Goal: Task Accomplishment & Management: Use online tool/utility

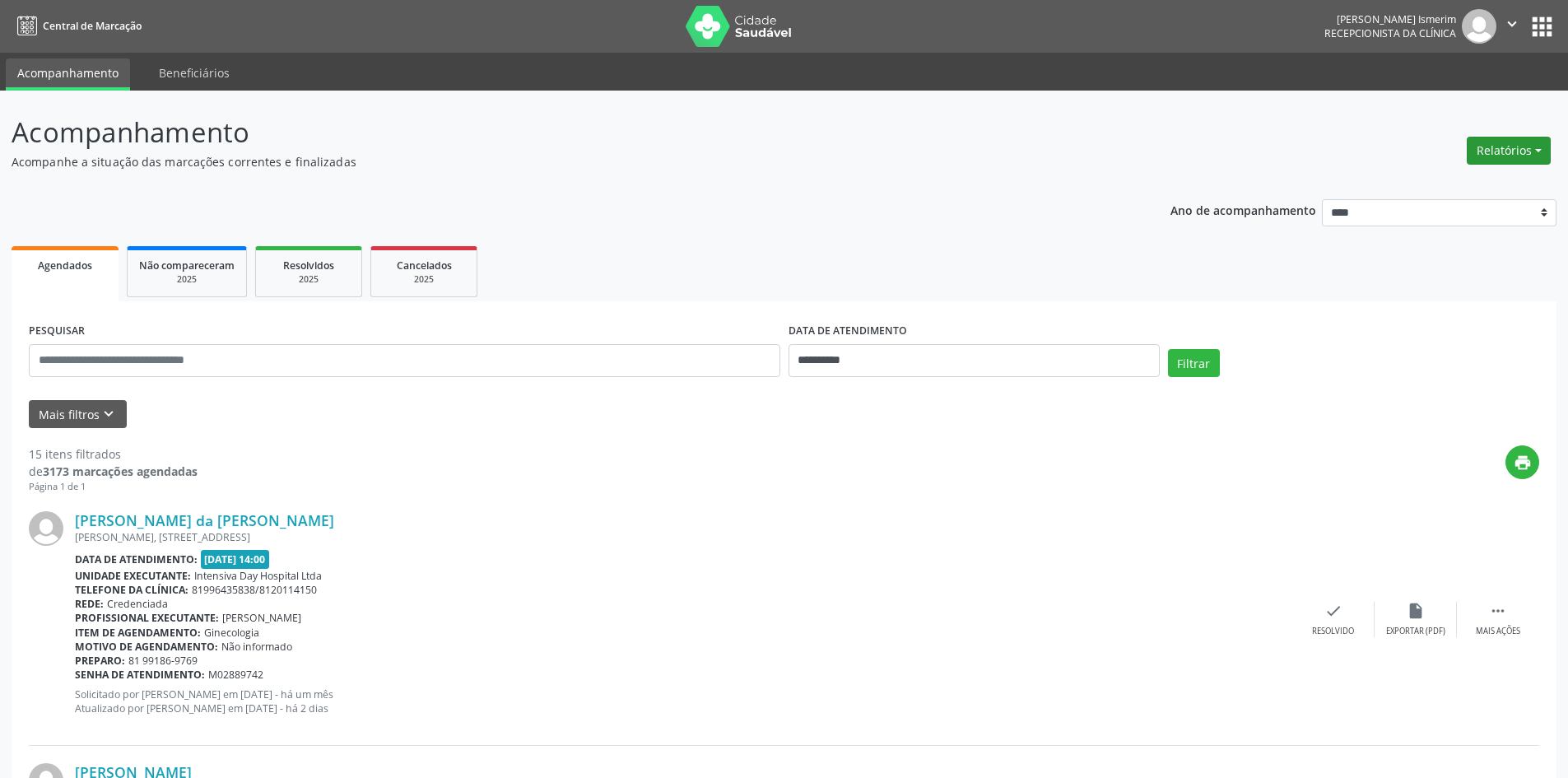
click at [1496, 164] on button "Relatórios" at bounding box center [1509, 150] width 84 height 28
click at [1443, 182] on link "Agendamentos" at bounding box center [1463, 187] width 177 height 23
select select "*"
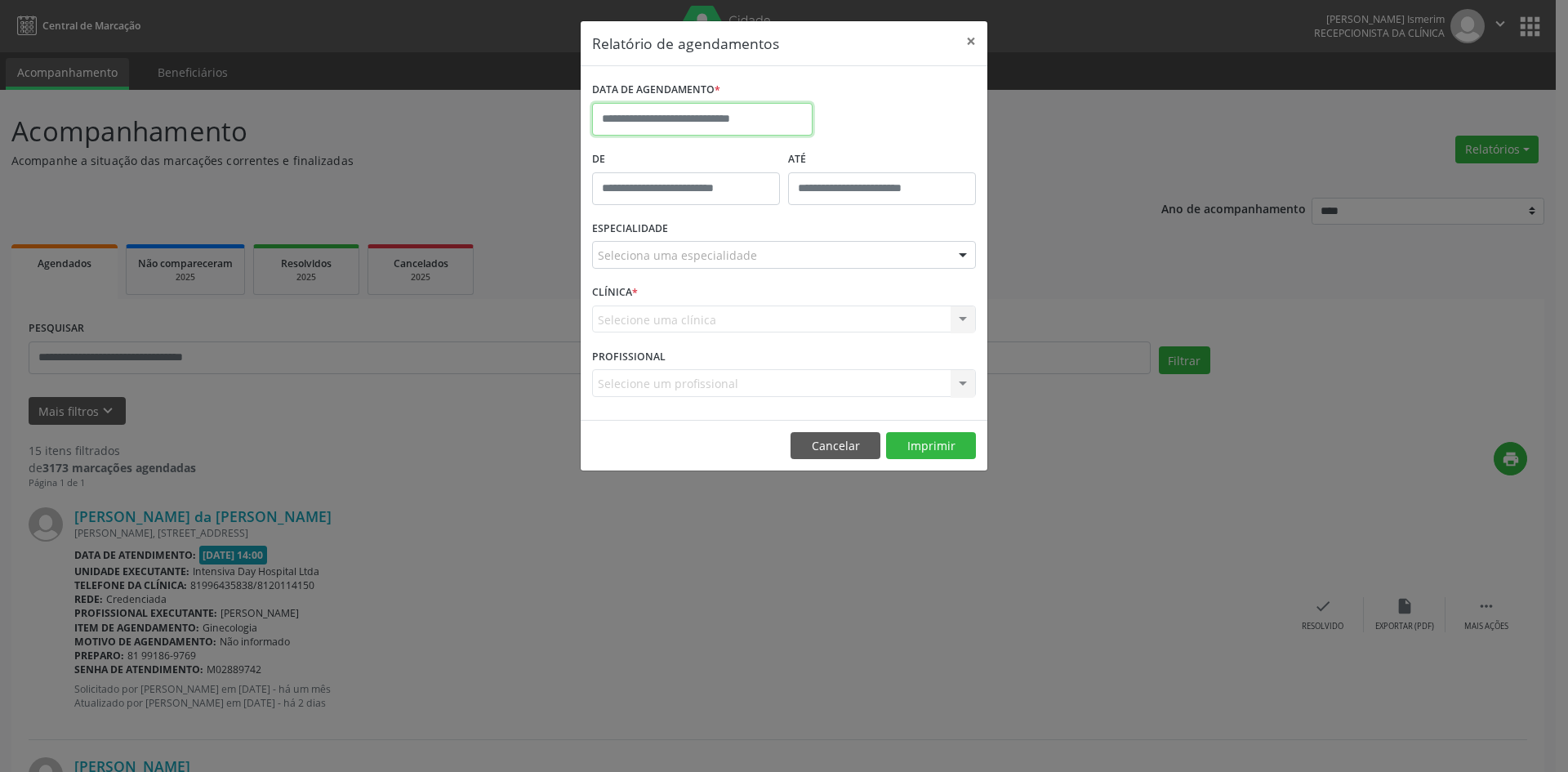
click at [668, 112] on input "text" at bounding box center [703, 119] width 221 height 32
click at [825, 300] on span "27" at bounding box center [825, 302] width 32 height 32
type input "**********"
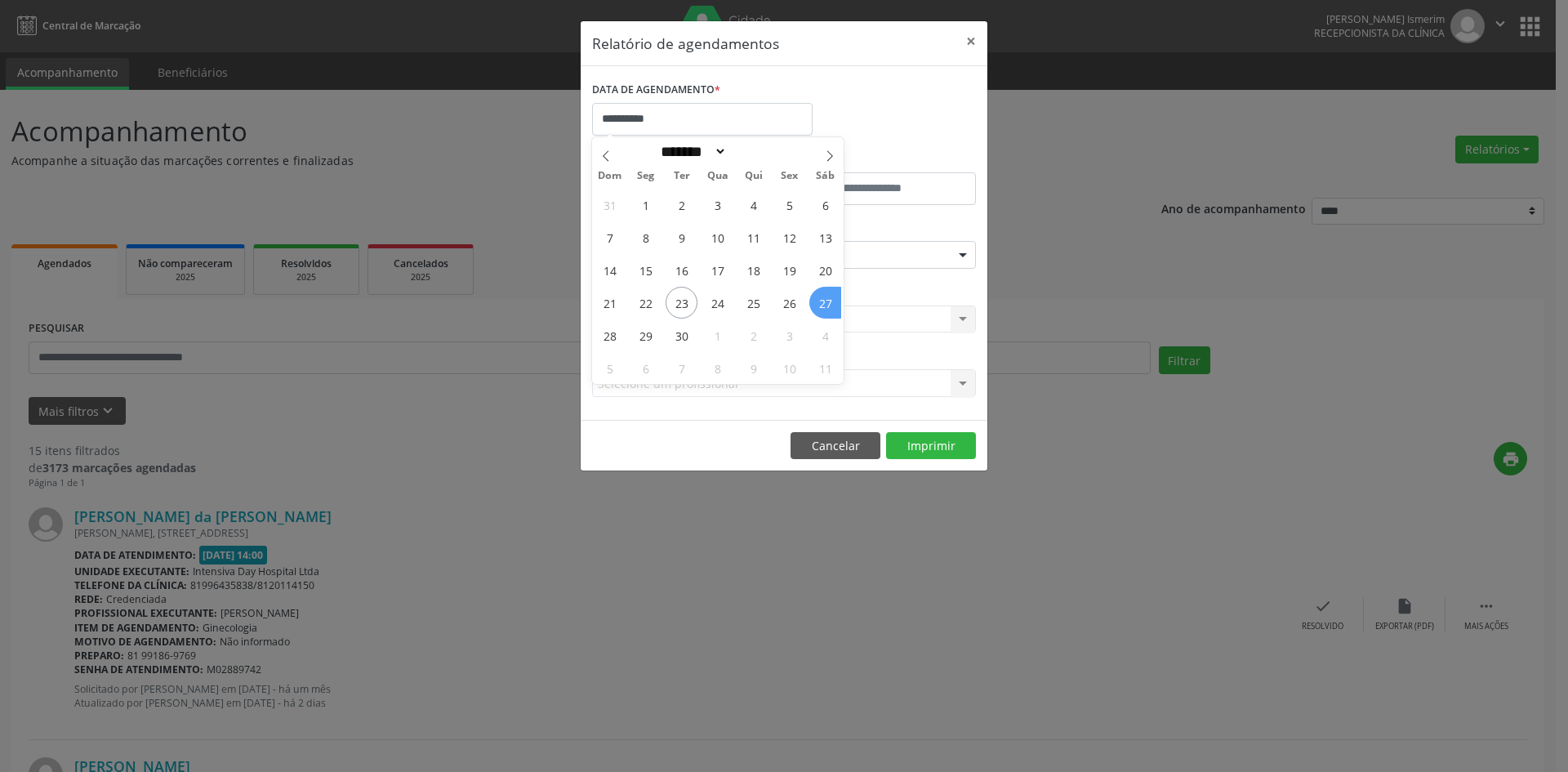
click at [825, 300] on span "27" at bounding box center [825, 302] width 32 height 32
click at [794, 251] on div "Seleciona uma especialidade" at bounding box center [784, 254] width 384 height 27
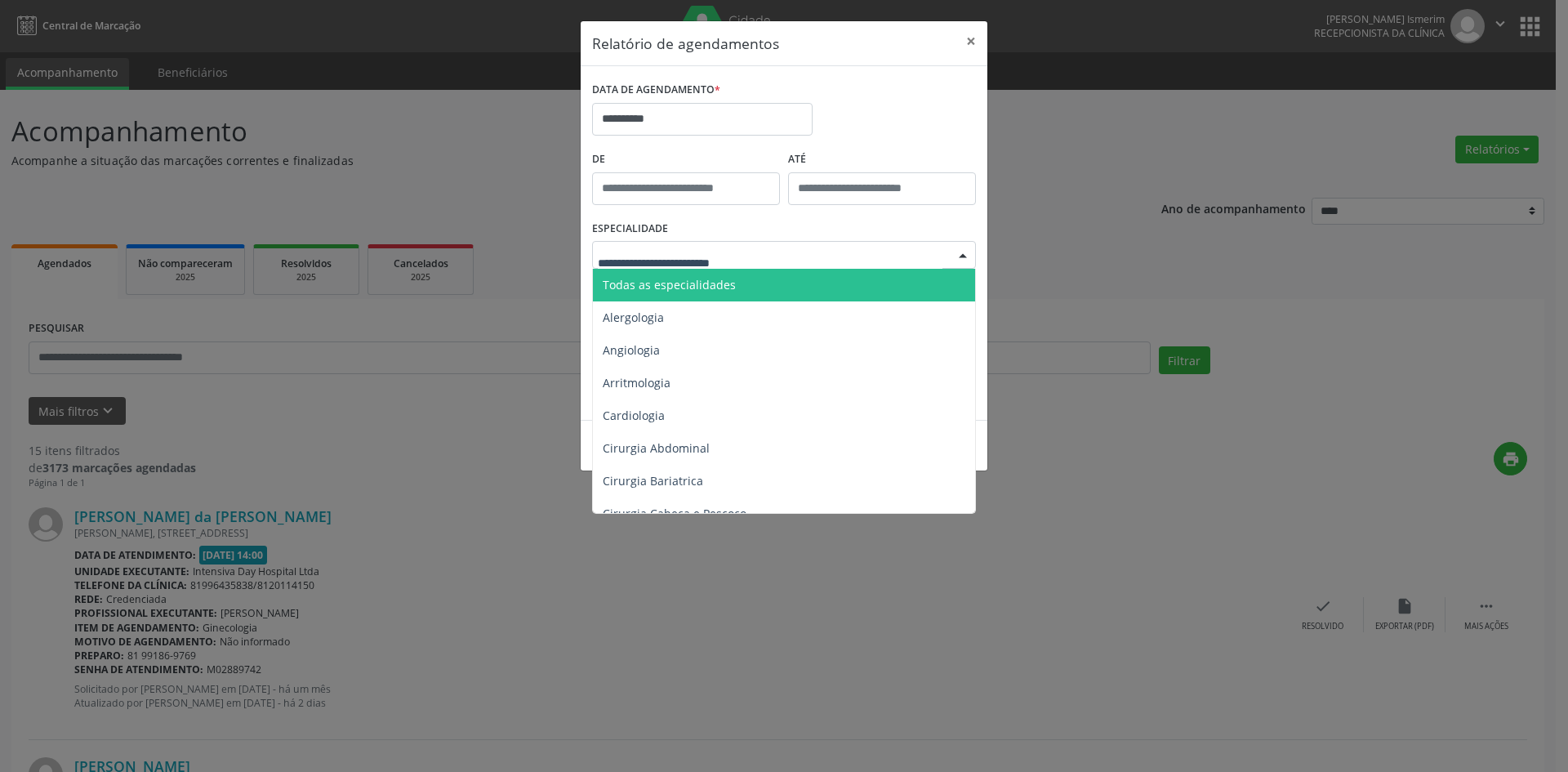
click at [754, 294] on span "Todas as especialidades" at bounding box center [786, 285] width 385 height 32
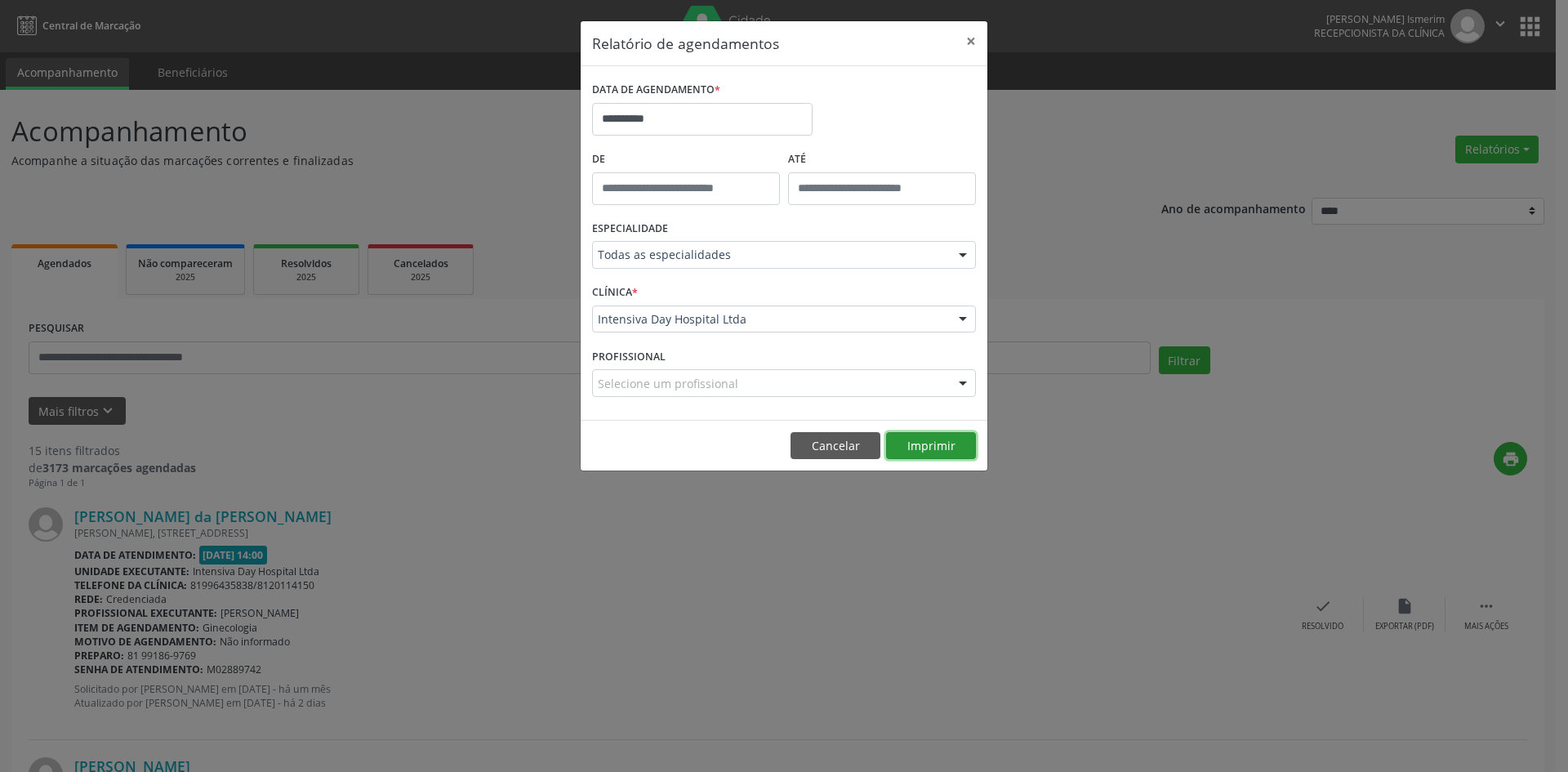
click at [937, 442] on button "Imprimir" at bounding box center [931, 446] width 90 height 27
click at [925, 450] on button "Imprimir" at bounding box center [931, 446] width 90 height 27
